Goal: Task Accomplishment & Management: Use online tool/utility

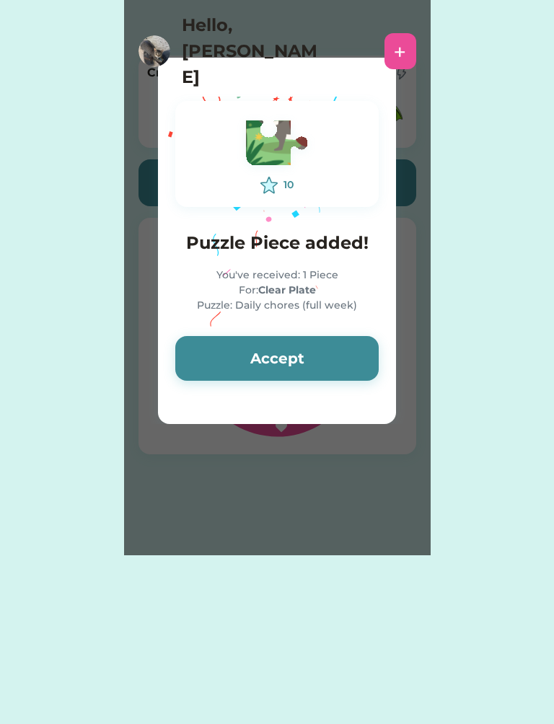
click at [340, 366] on button "Accept" at bounding box center [276, 358] width 203 height 45
click at [343, 369] on button "Accept" at bounding box center [276, 358] width 203 height 45
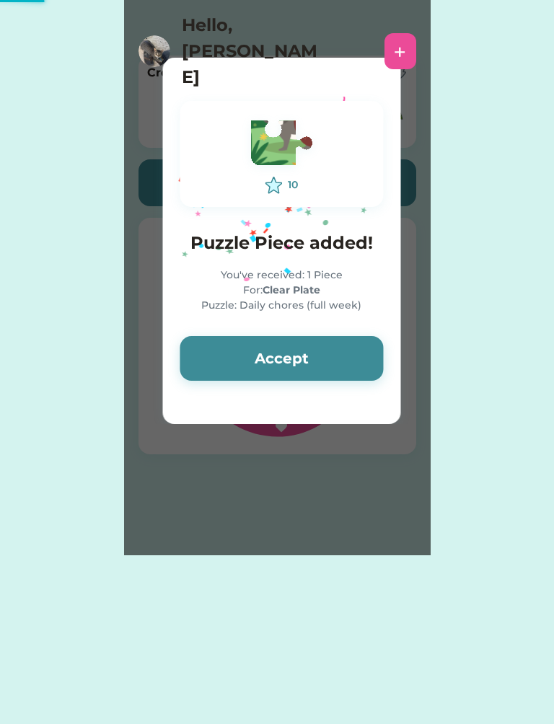
click at [343, 369] on button "Accept" at bounding box center [281, 358] width 203 height 45
click at [345, 360] on button "Accept" at bounding box center [281, 358] width 203 height 45
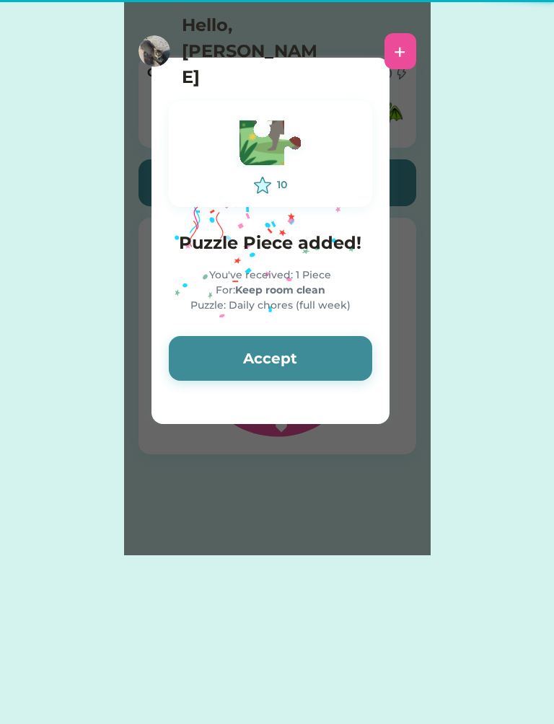
click at [351, 361] on button "Accept" at bounding box center [270, 358] width 203 height 45
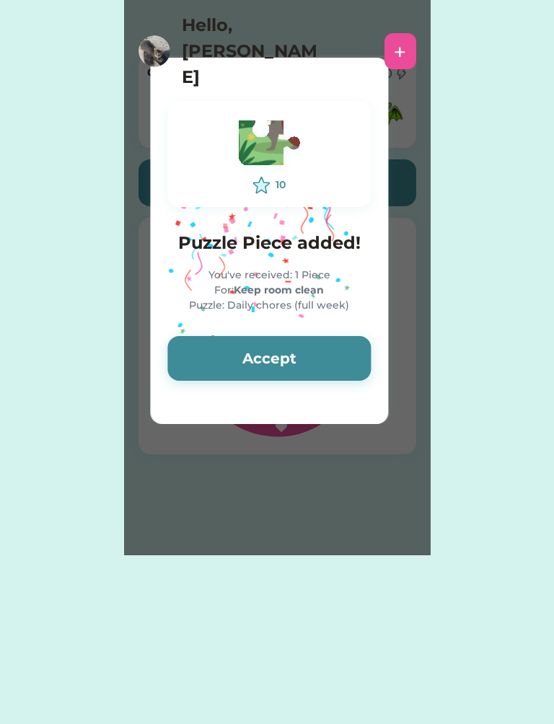
click at [350, 353] on button "Accept" at bounding box center [268, 358] width 203 height 45
click at [348, 352] on button "Accept" at bounding box center [268, 358] width 203 height 45
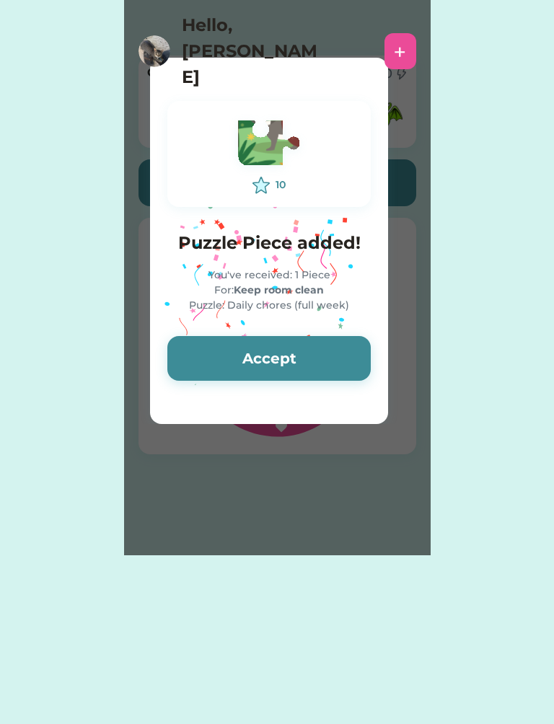
click at [351, 341] on button "Accept" at bounding box center [268, 358] width 203 height 45
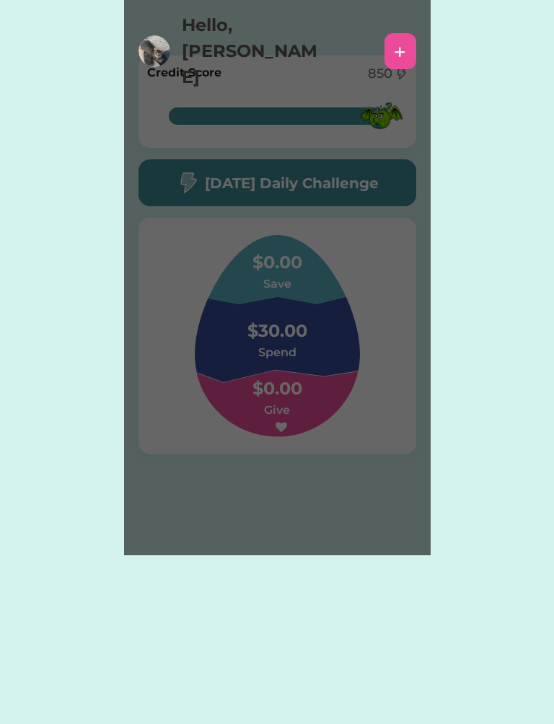
click at [351, 353] on img at bounding box center [277, 336] width 234 height 202
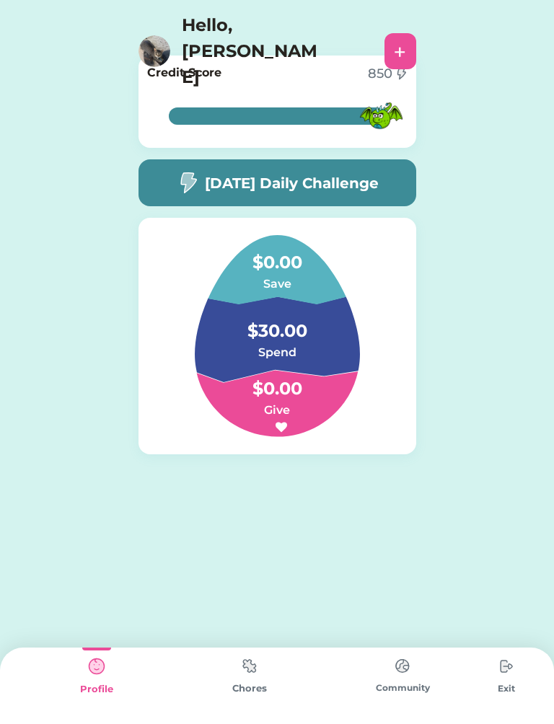
click at [255, 664] on img at bounding box center [249, 666] width 29 height 28
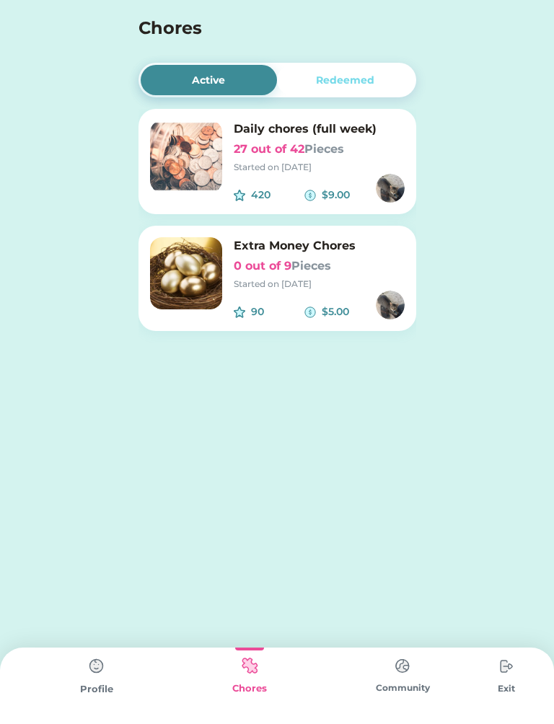
click at [218, 146] on img at bounding box center [186, 156] width 72 height 72
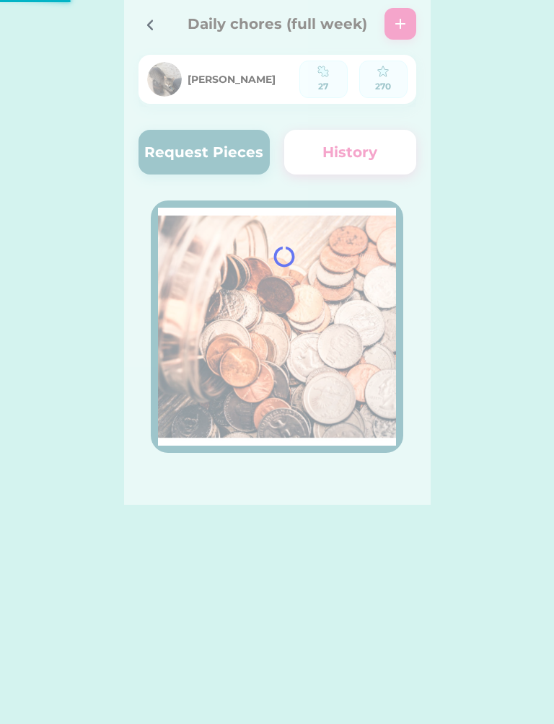
click at [135, 12] on div at bounding box center [277, 252] width 307 height 505
click at [156, 15] on div at bounding box center [149, 25] width 22 height 22
click at [0, 0] on div "Chores" at bounding box center [0, 0] width 0 height 0
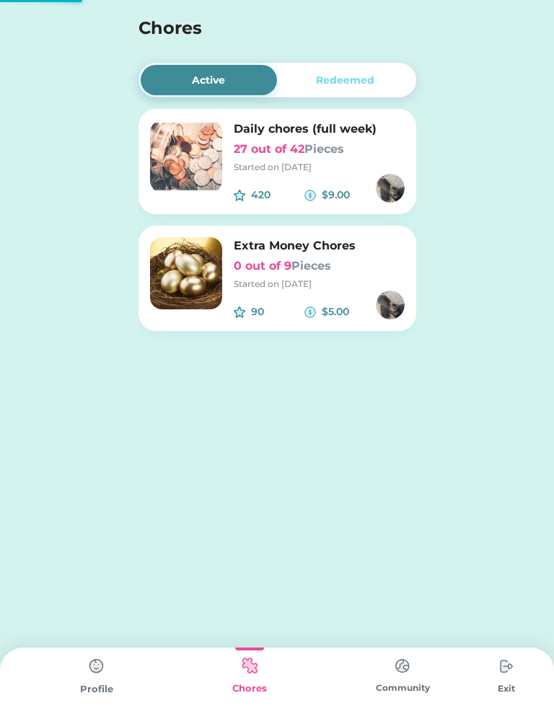
click at [248, 278] on div "Started on [DATE]" at bounding box center [319, 284] width 171 height 13
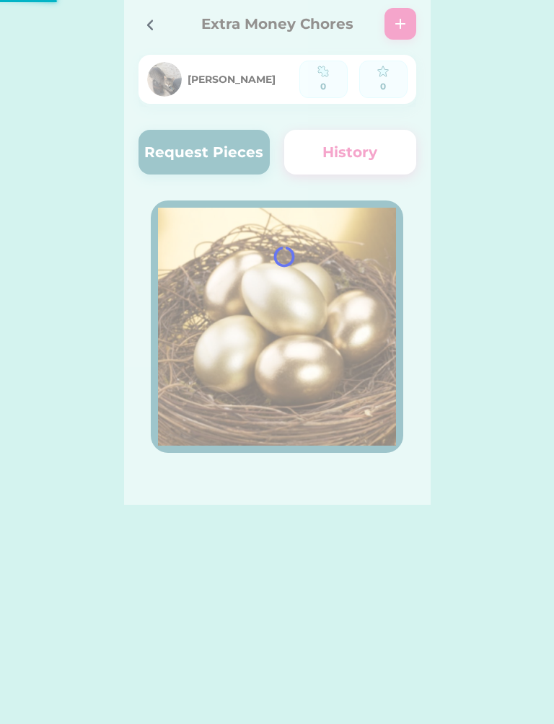
click at [211, 136] on div at bounding box center [277, 252] width 307 height 505
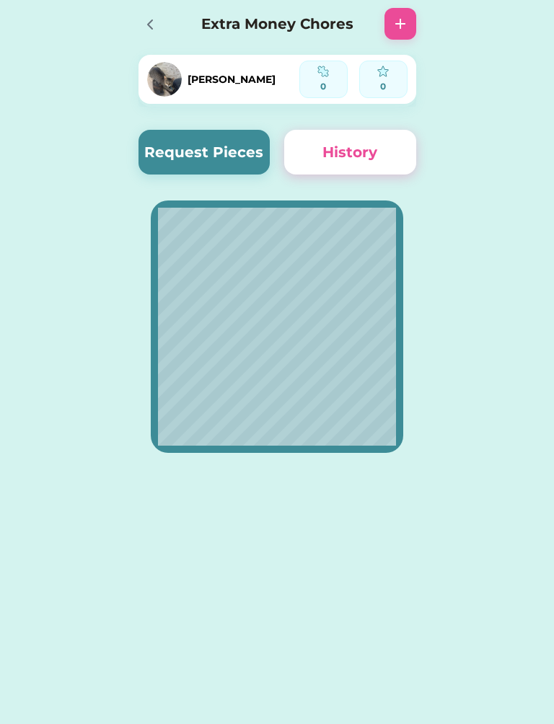
click at [217, 150] on button "Request Pieces" at bounding box center [204, 152] width 132 height 45
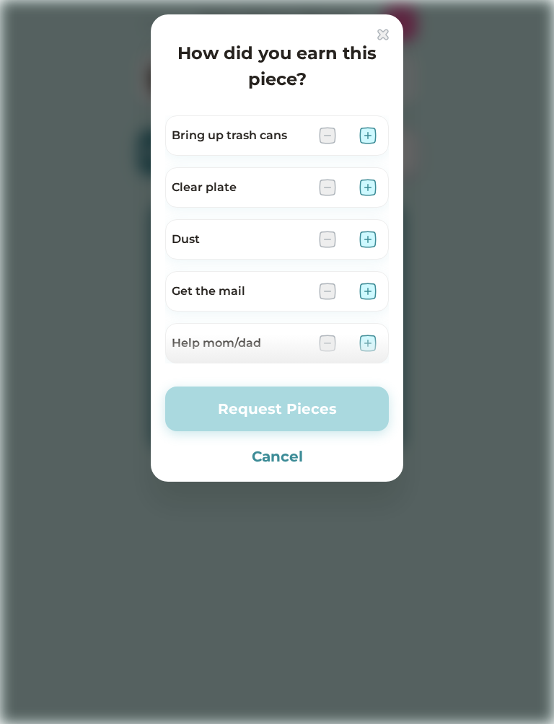
click at [375, 331] on div "Help mom/dad" at bounding box center [277, 343] width 224 height 40
click at [364, 332] on div "Help mom/dad" at bounding box center [277, 343] width 224 height 40
click at [359, 331] on div "Help mom/dad" at bounding box center [277, 343] width 224 height 40
click at [354, 331] on div "Help mom/dad" at bounding box center [277, 343] width 224 height 40
click at [369, 329] on div "Help mom/dad" at bounding box center [277, 343] width 224 height 40
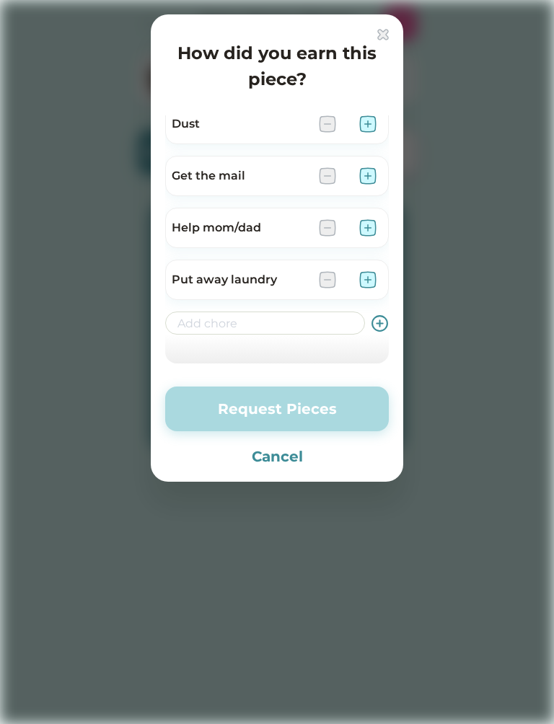
scroll to position [115, 0]
click at [368, 224] on img at bounding box center [367, 227] width 17 height 17
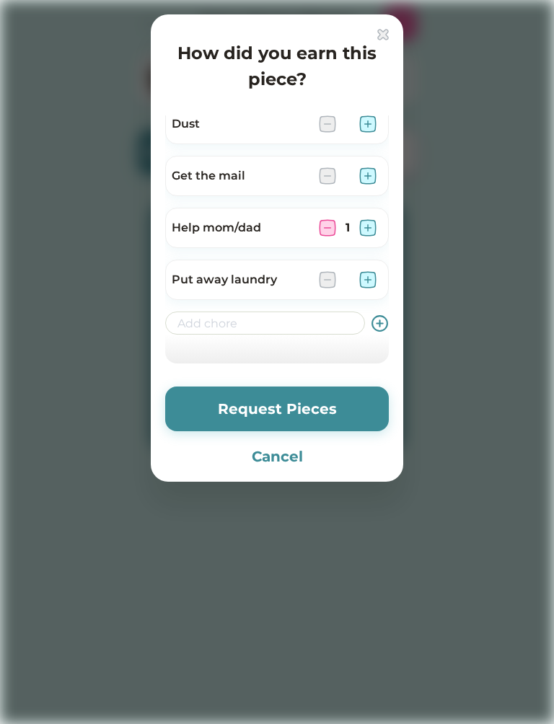
click at [326, 395] on button "Request Pieces" at bounding box center [277, 409] width 224 height 45
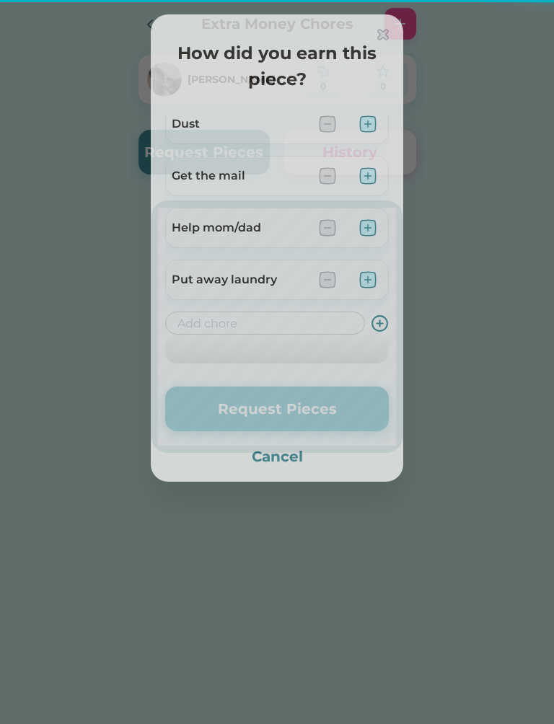
click at [318, 414] on button "Request Pieces" at bounding box center [277, 409] width 224 height 45
